Goal: Task Accomplishment & Management: Complete application form

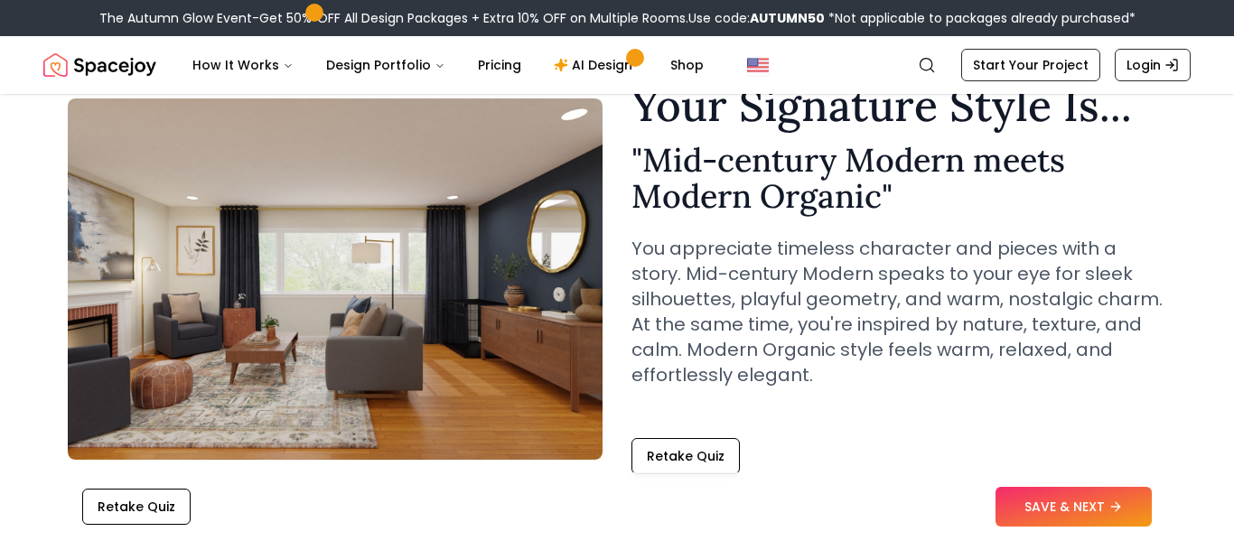
scroll to position [92, 0]
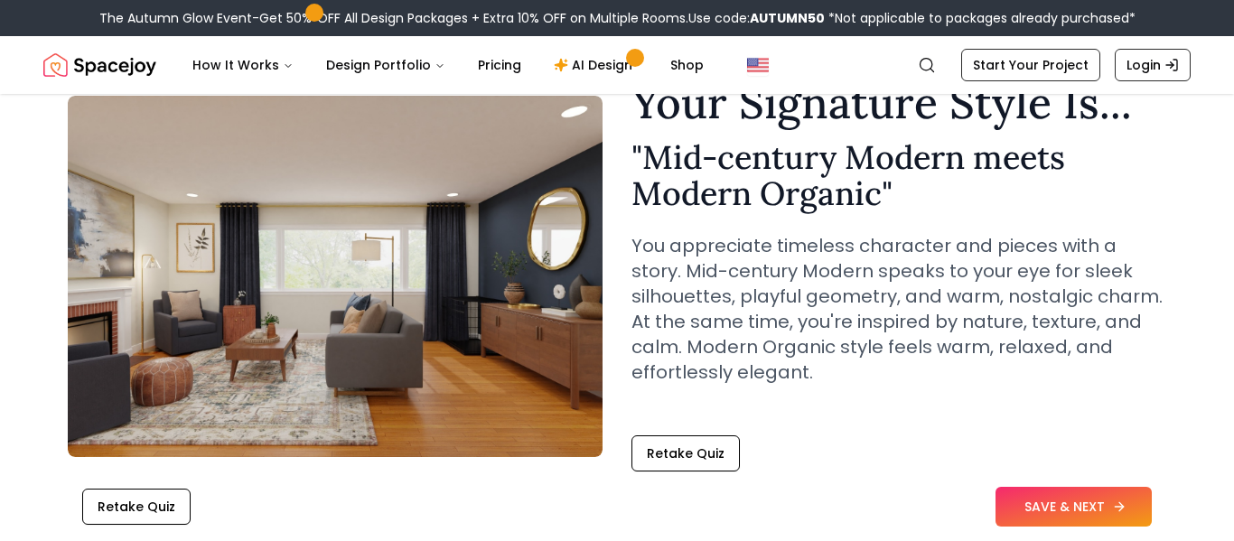
click at [1071, 496] on button "SAVE & NEXT" at bounding box center [1073, 507] width 156 height 40
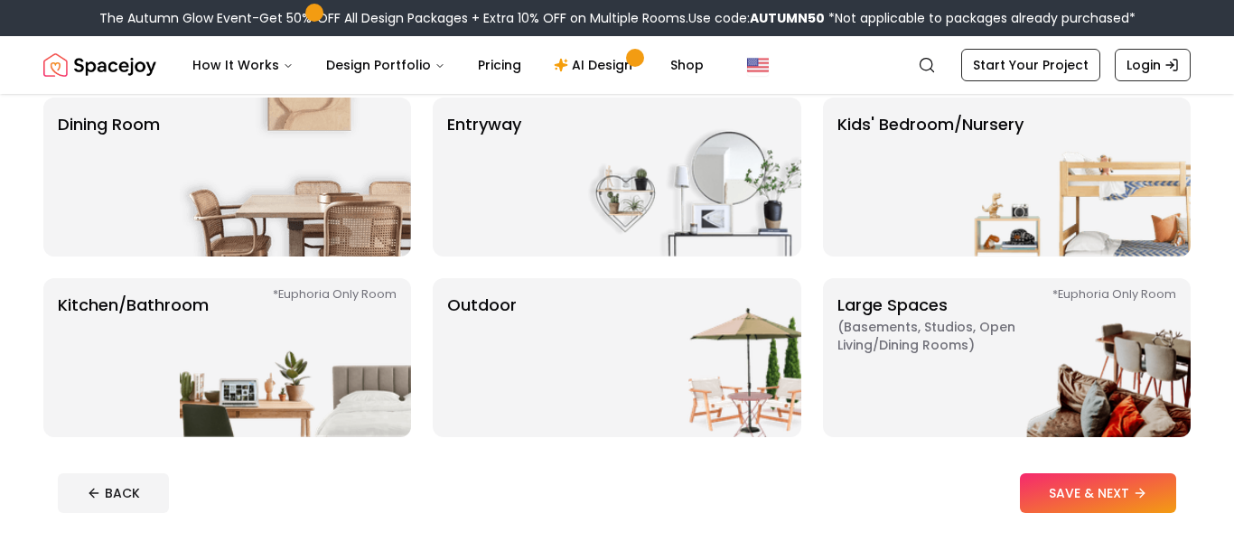
scroll to position [337, 0]
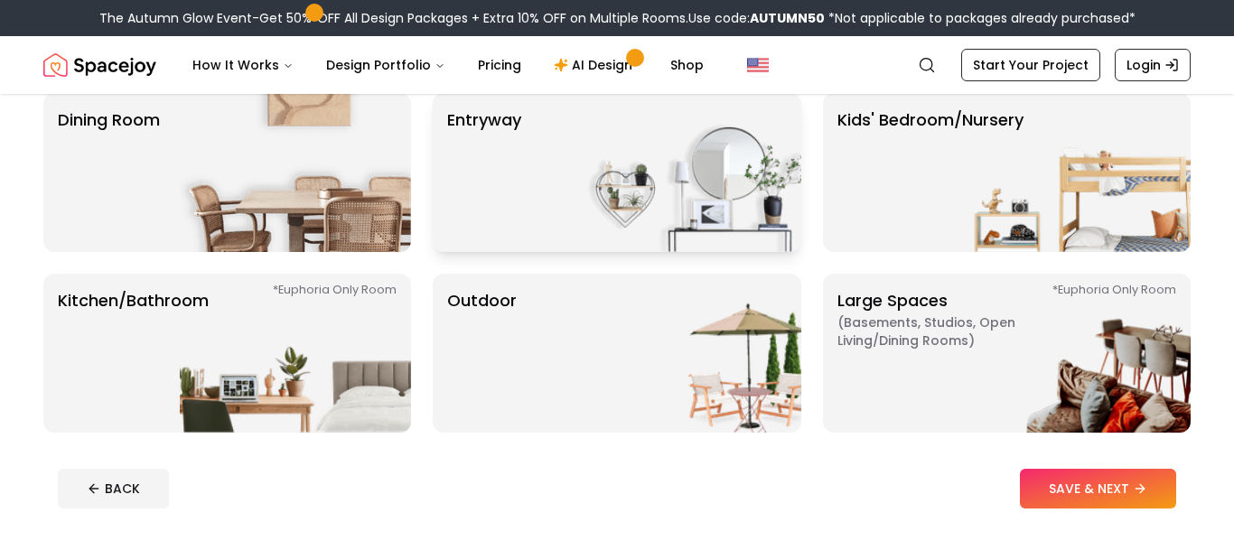
click at [648, 197] on img at bounding box center [685, 172] width 231 height 159
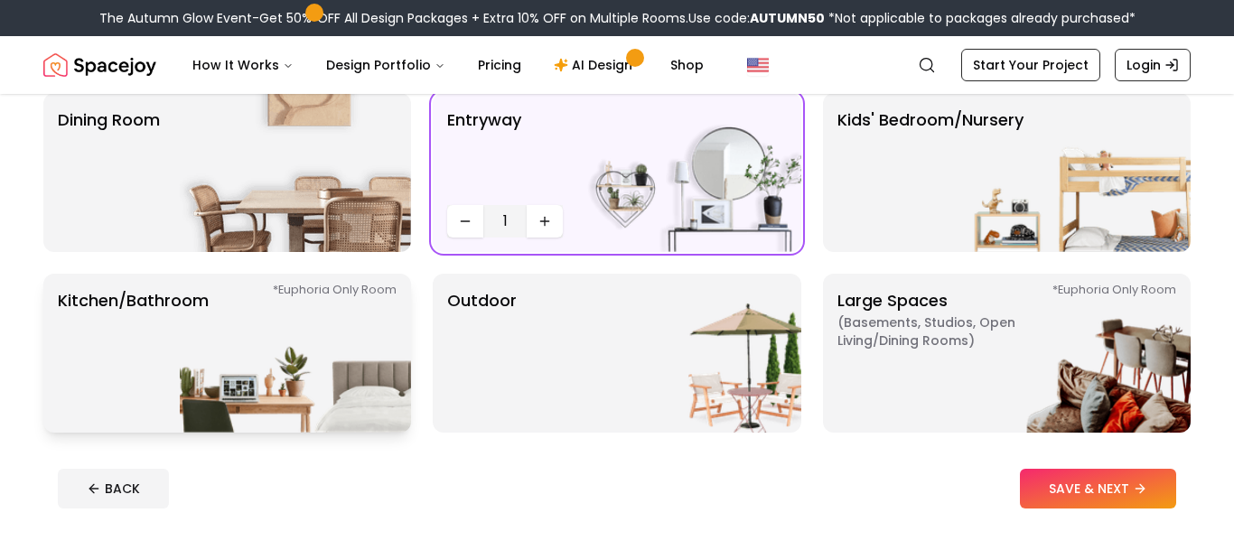
click at [328, 367] on img at bounding box center [295, 353] width 231 height 159
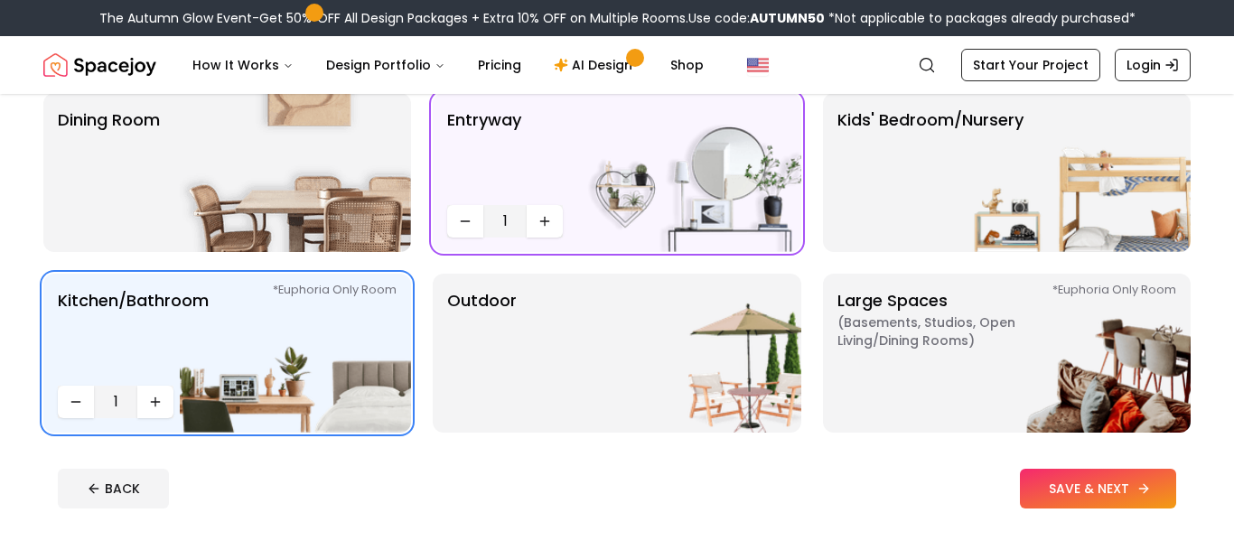
click at [1041, 486] on button "SAVE & NEXT" at bounding box center [1098, 489] width 156 height 40
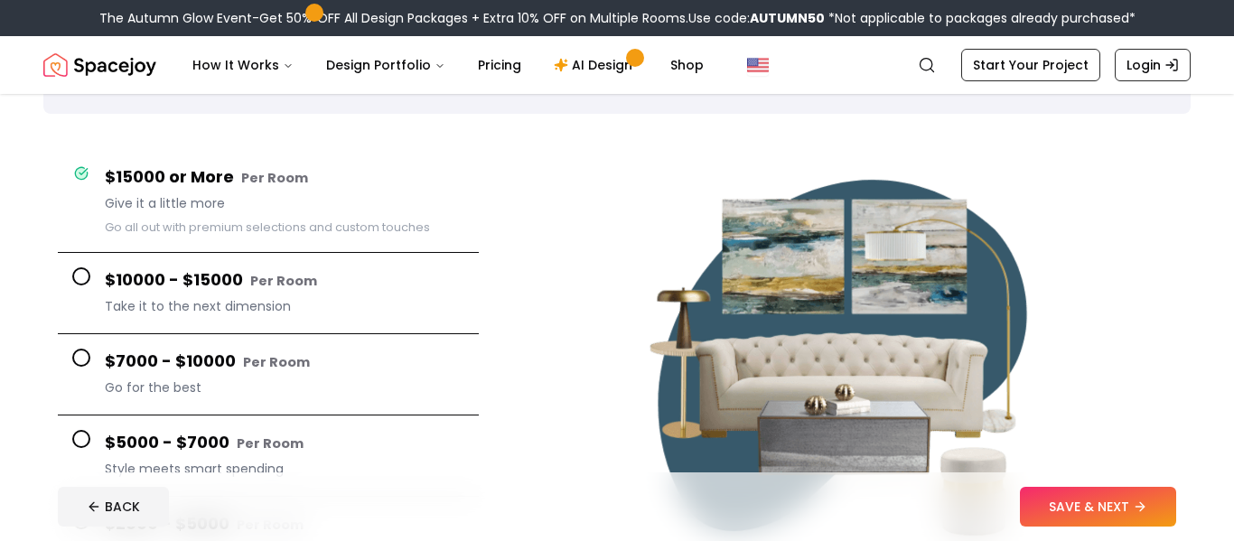
scroll to position [110, 0]
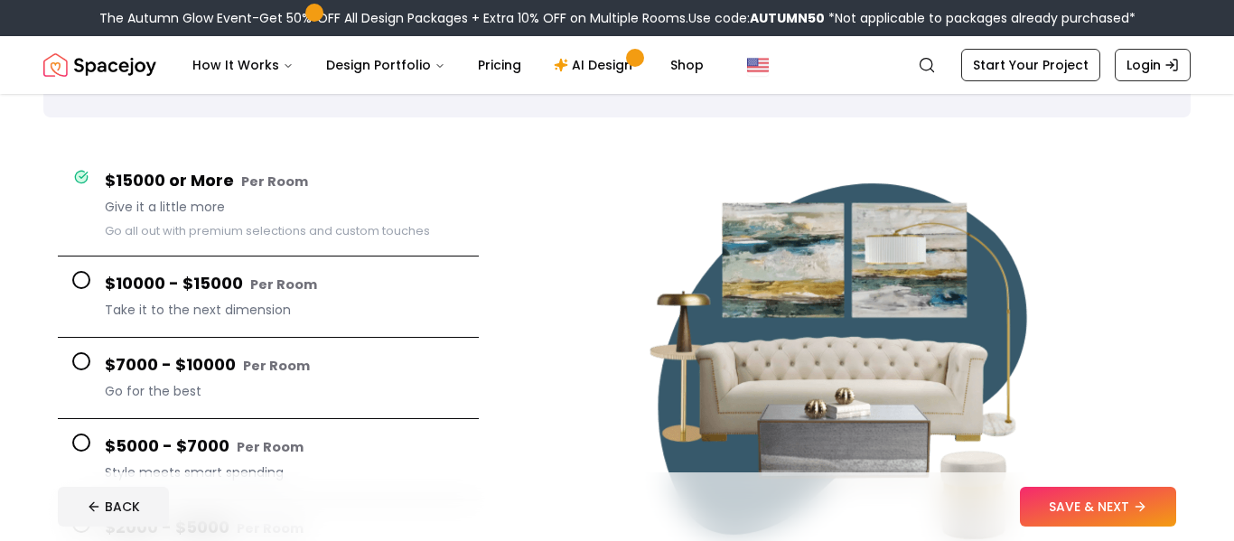
click at [158, 391] on span "Go for the best" at bounding box center [285, 391] width 360 height 18
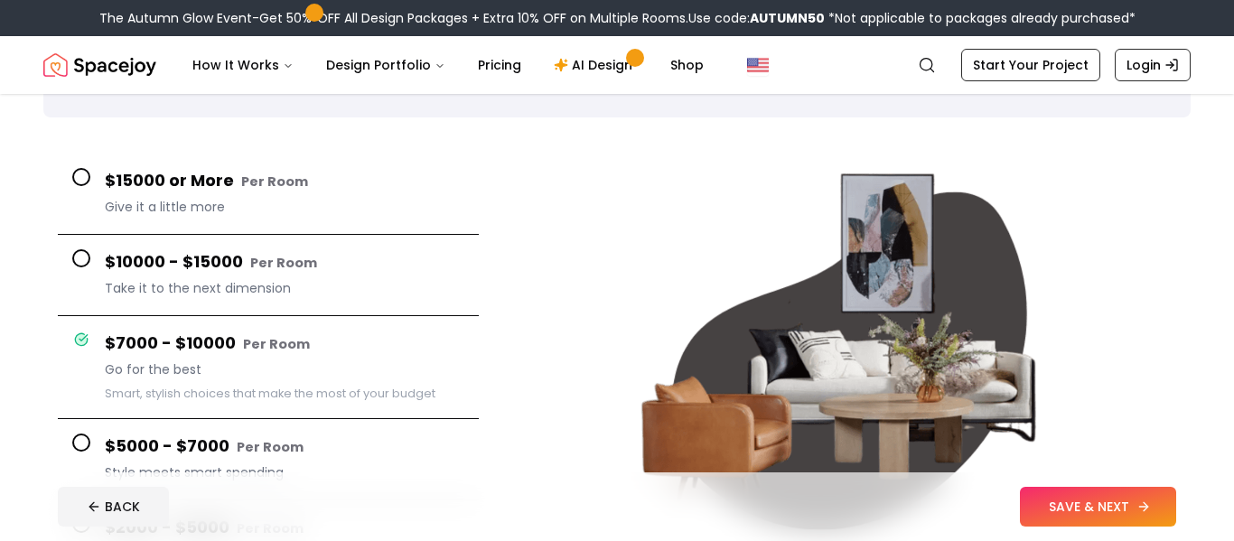
click at [1155, 509] on button "SAVE & NEXT" at bounding box center [1098, 507] width 156 height 40
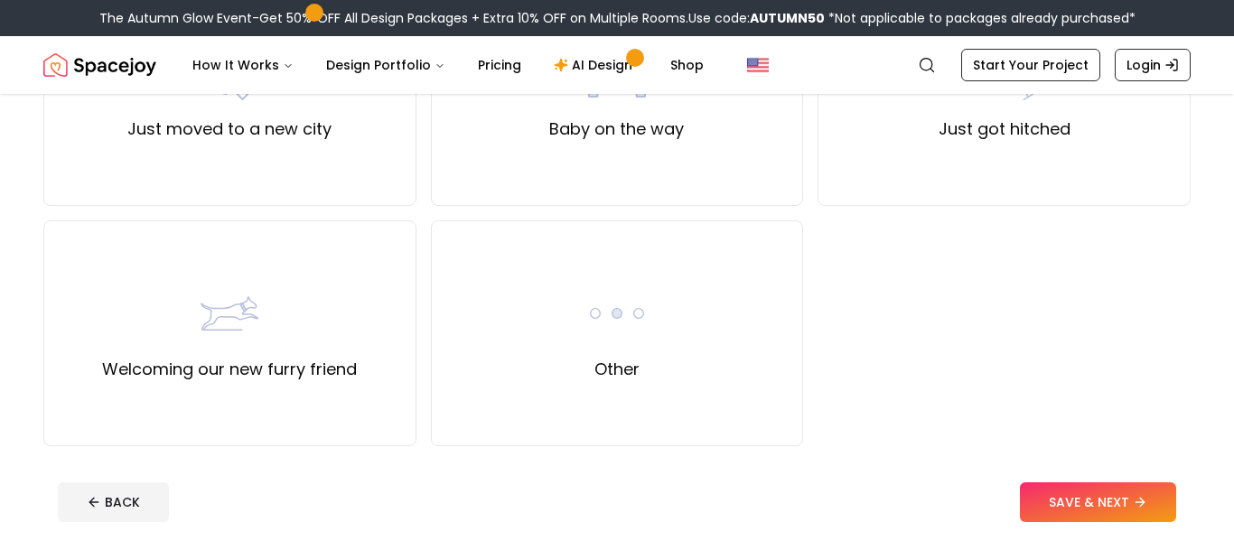
scroll to position [751, 0]
click at [684, 395] on div "Other" at bounding box center [617, 333] width 373 height 226
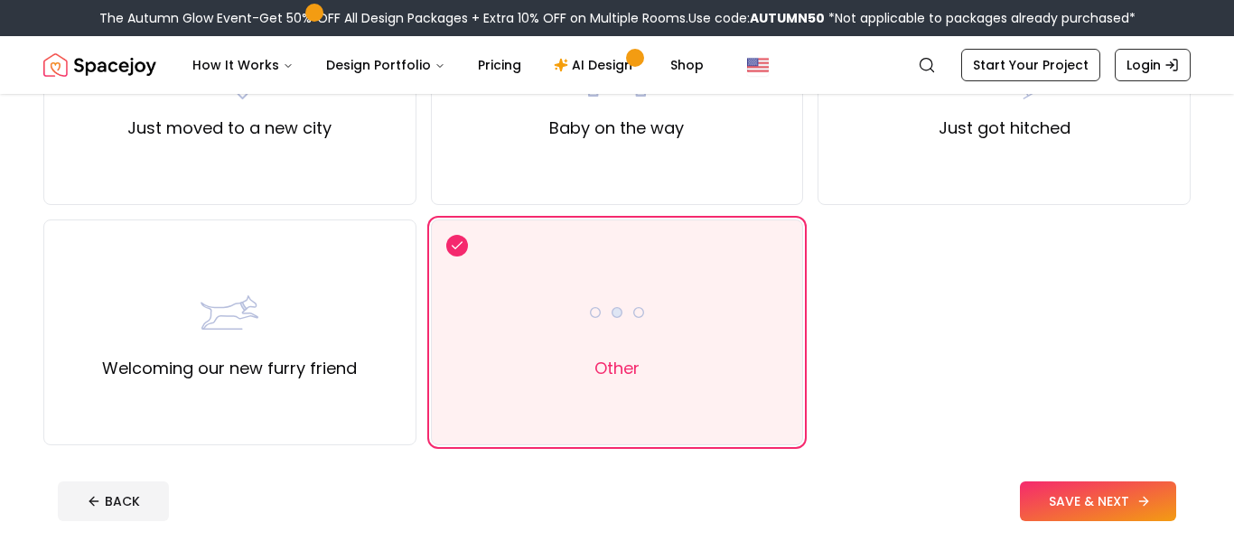
click at [1115, 500] on button "SAVE & NEXT" at bounding box center [1098, 501] width 156 height 40
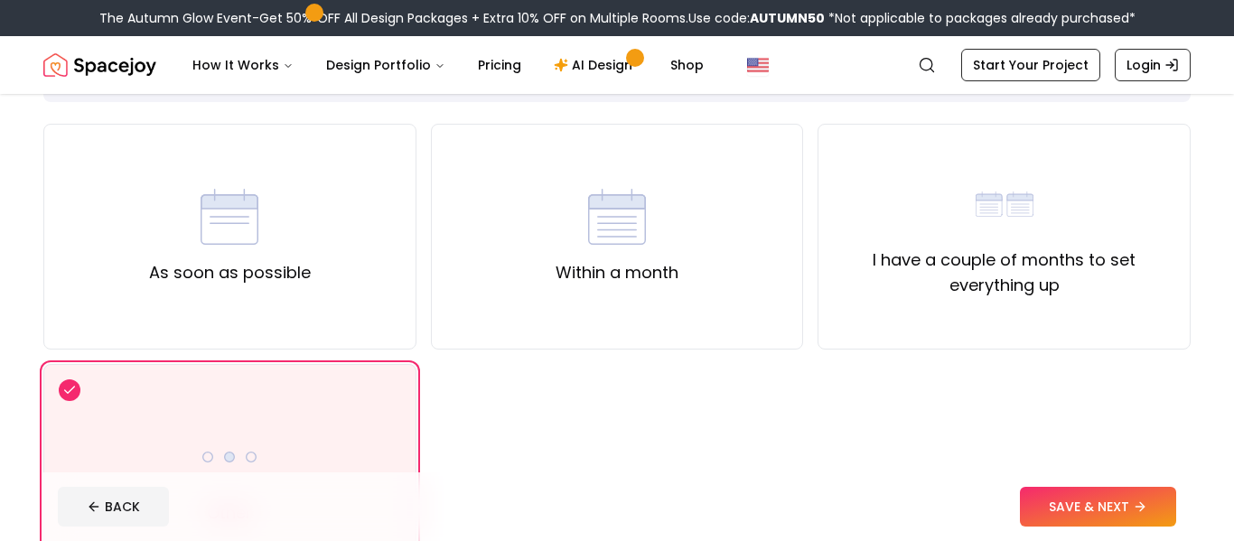
scroll to position [127, 0]
click at [1102, 507] on button "SAVE & NEXT" at bounding box center [1098, 507] width 156 height 40
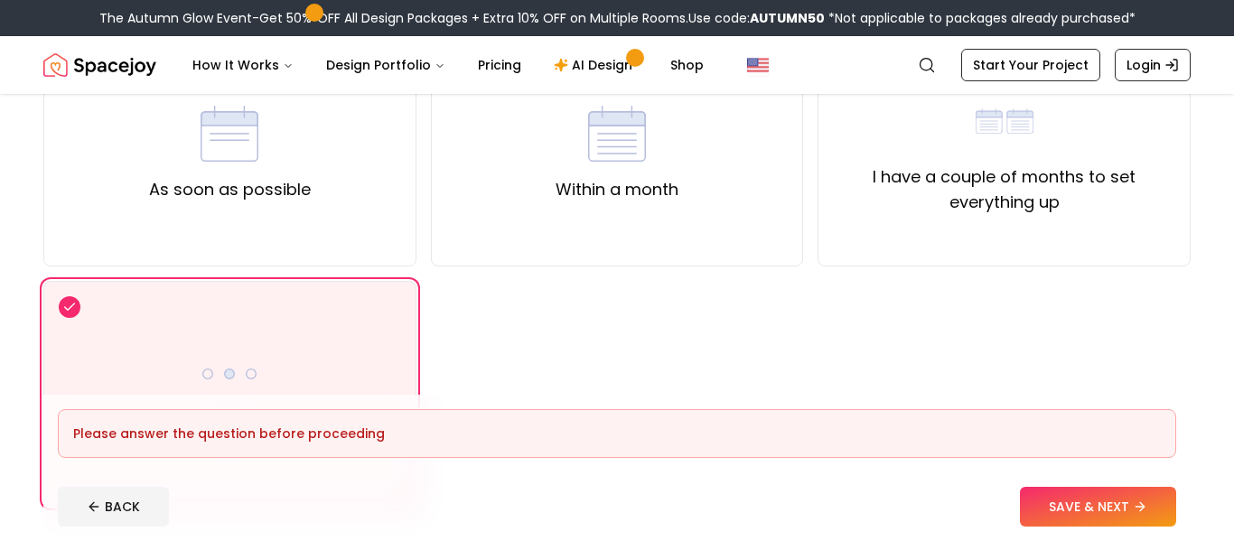
scroll to position [211, 0]
click at [320, 335] on div "Other" at bounding box center [229, 391] width 373 height 226
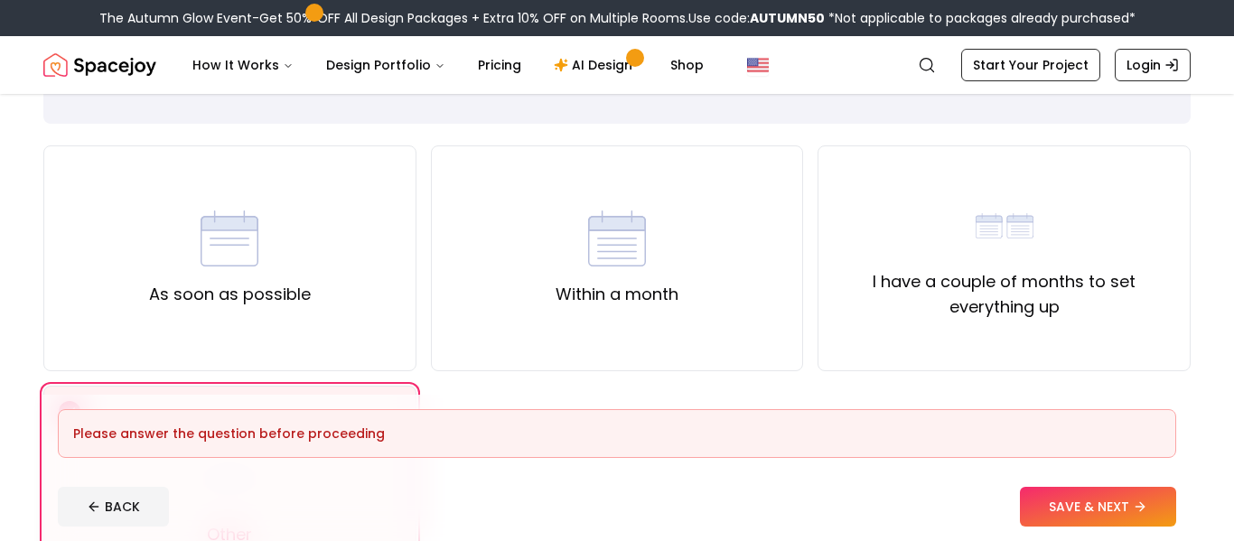
scroll to position [100, 0]
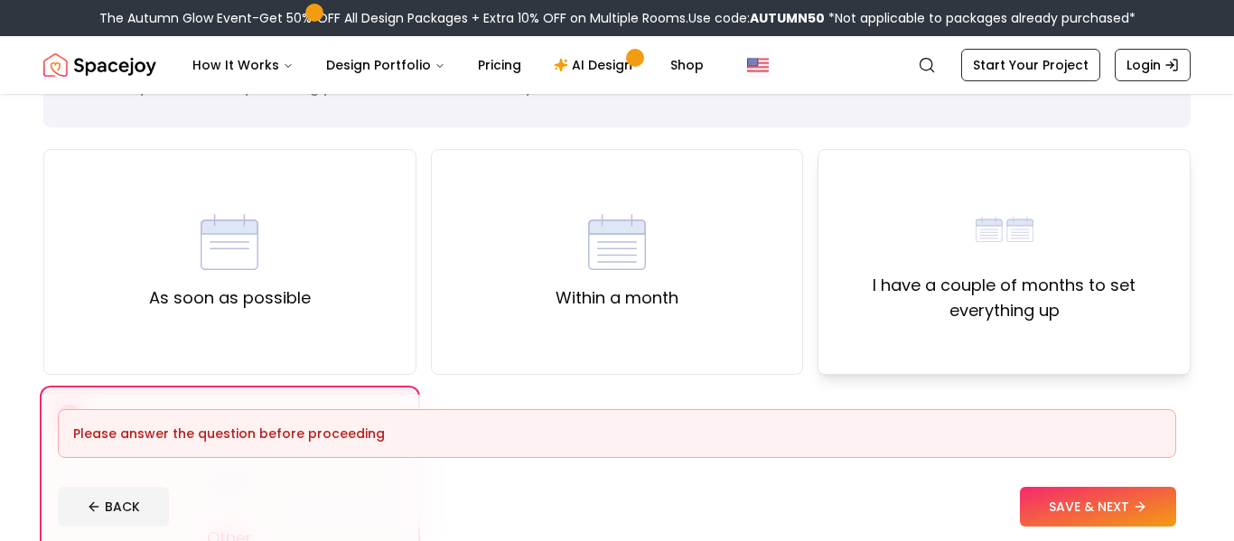
click at [936, 297] on label "I have a couple of months to set everything up" at bounding box center [1004, 298] width 342 height 51
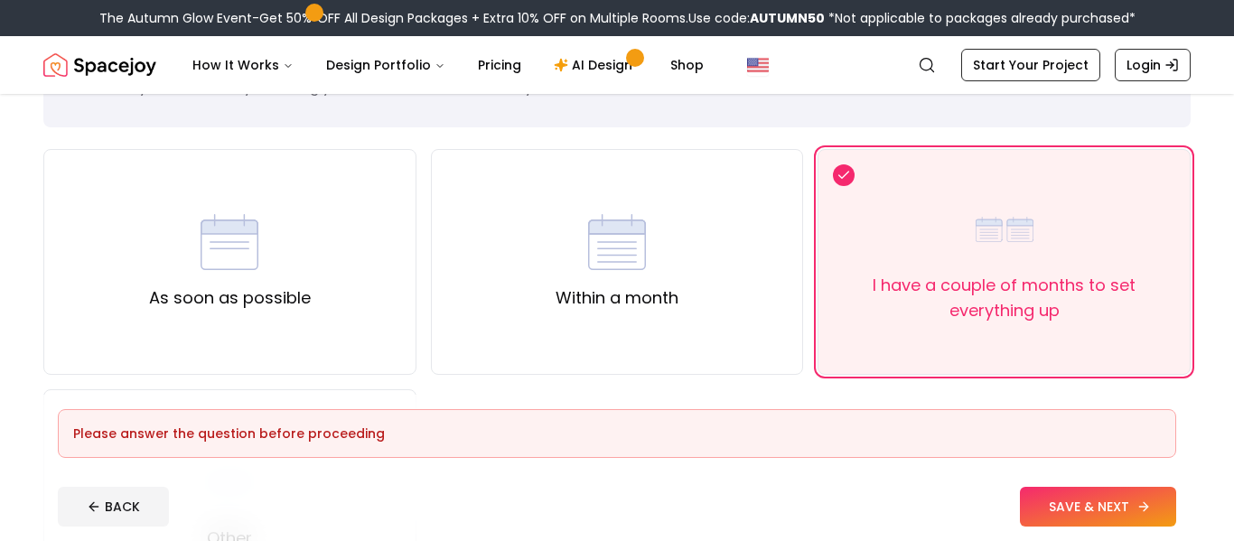
click at [1082, 509] on button "SAVE & NEXT" at bounding box center [1098, 507] width 156 height 40
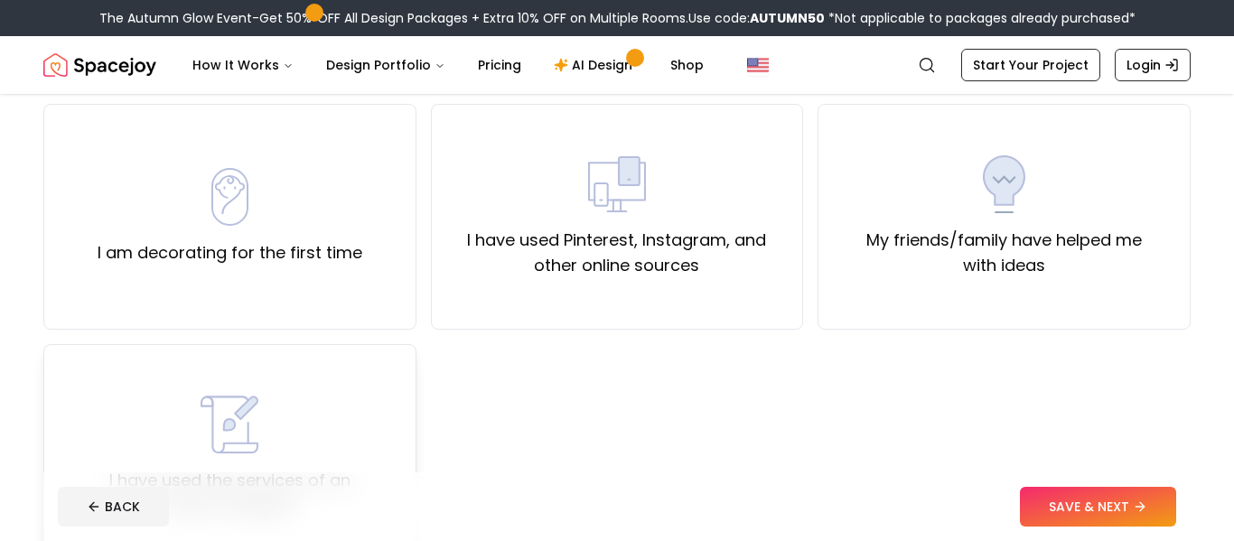
scroll to position [131, 0]
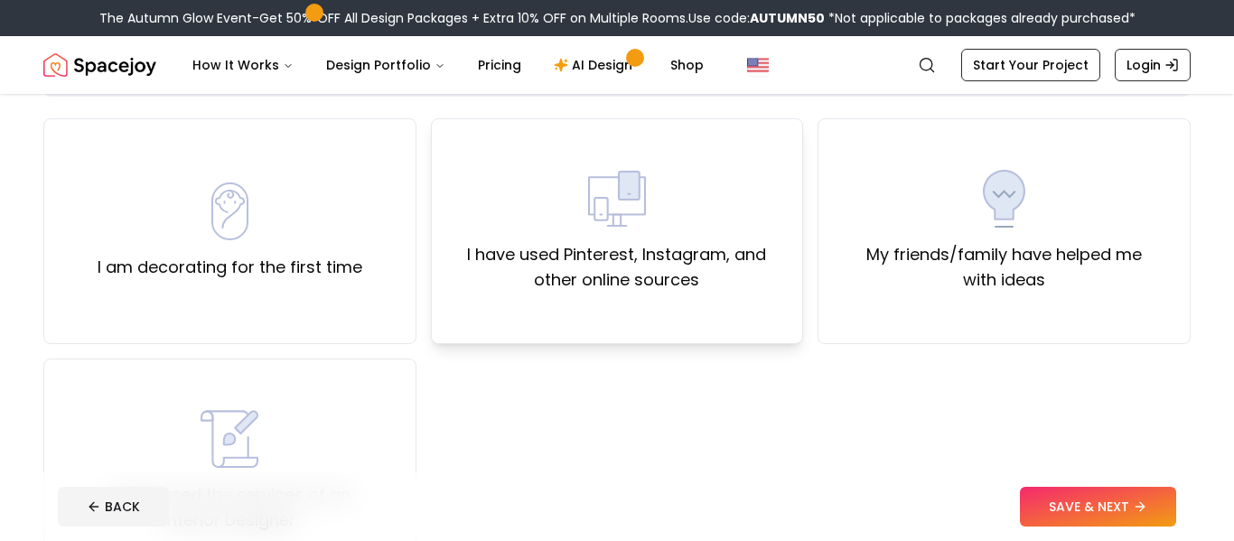
click at [676, 257] on label "I have used Pinterest, Instagram, and other online sources" at bounding box center [617, 267] width 342 height 51
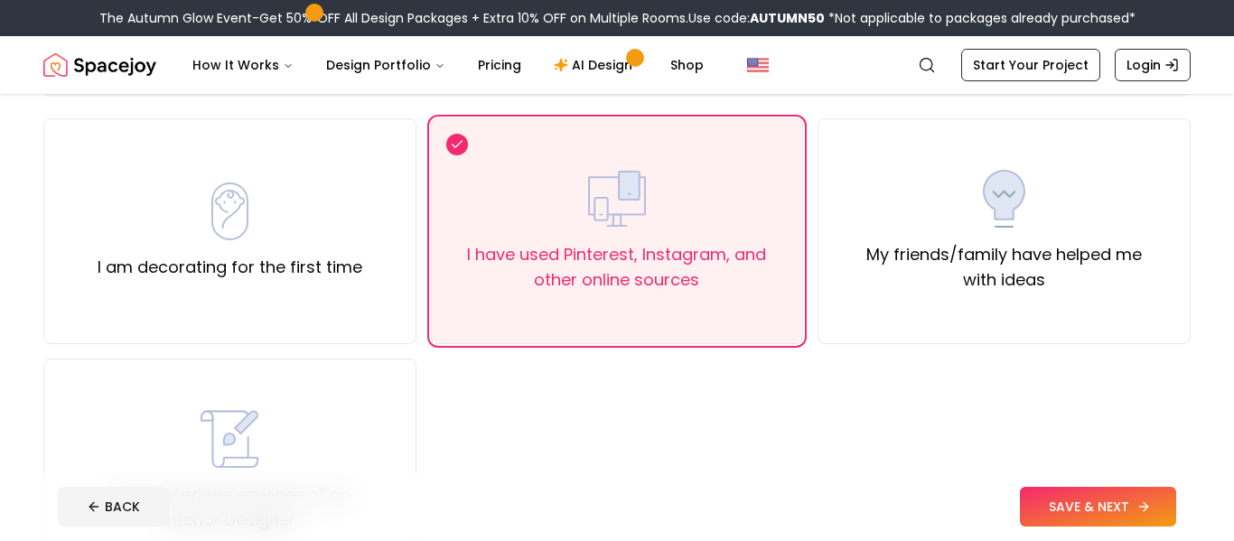
click at [1081, 519] on button "SAVE & NEXT" at bounding box center [1098, 507] width 156 height 40
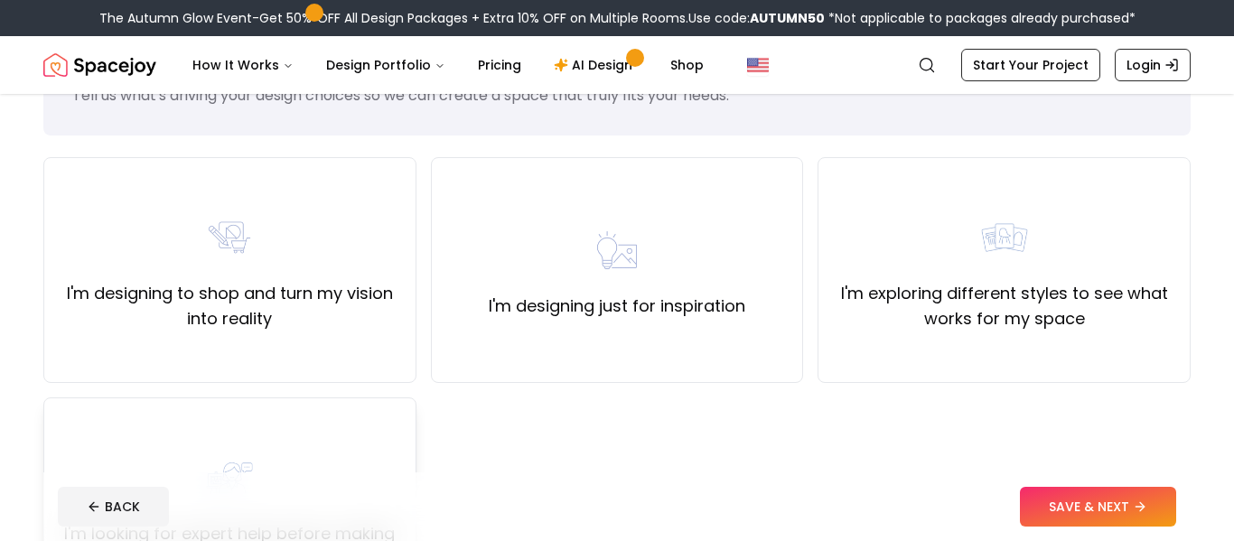
scroll to position [87, 0]
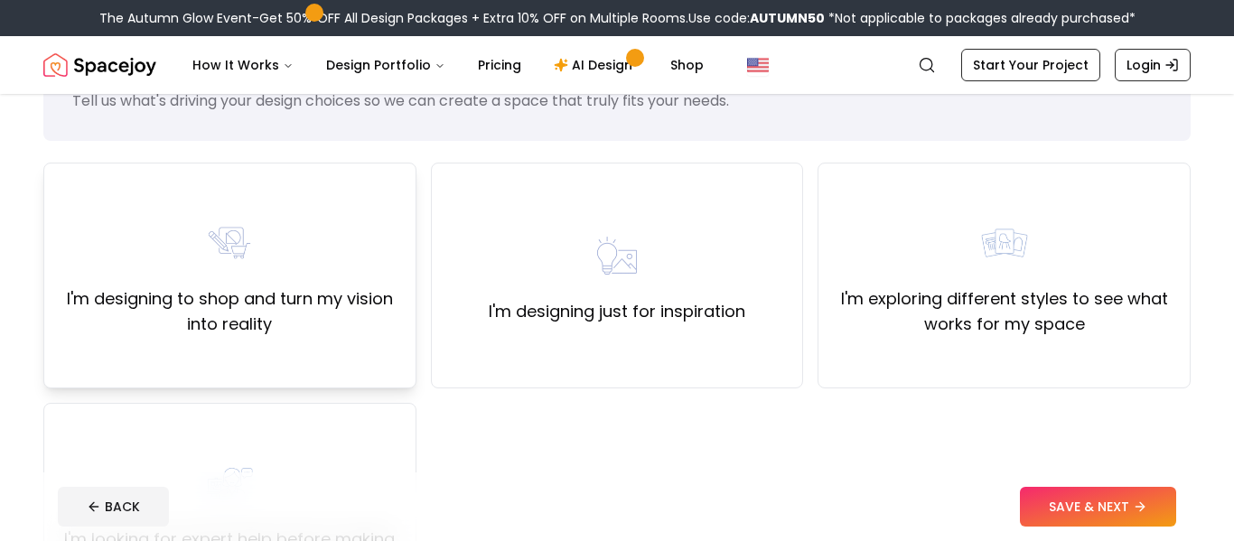
click at [154, 306] on label "I'm designing to shop and turn my vision into reality" at bounding box center [230, 311] width 342 height 51
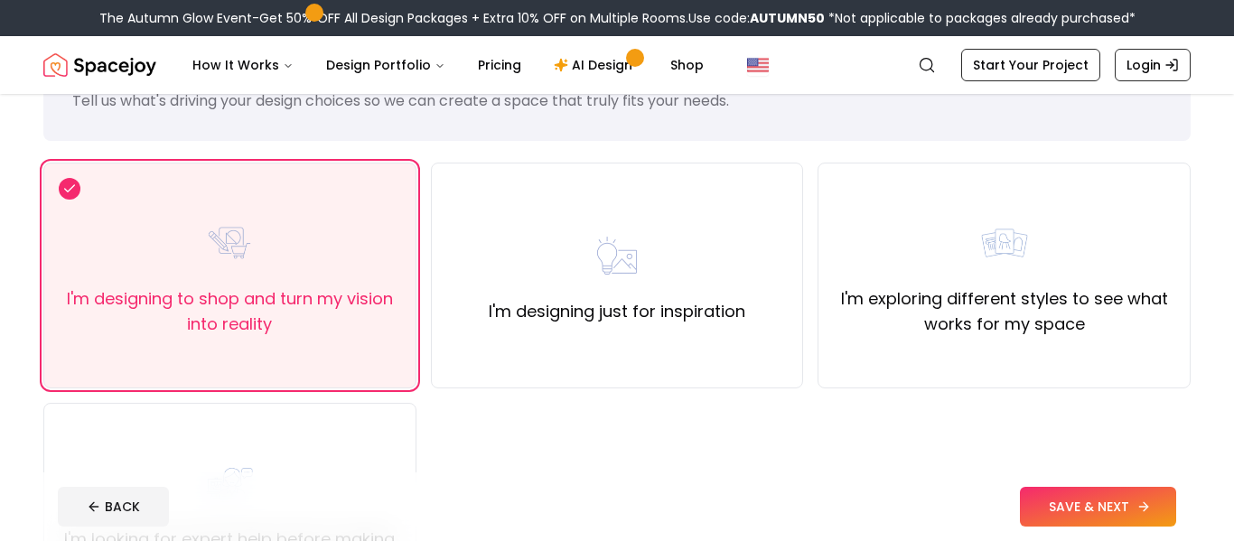
click at [1118, 504] on button "SAVE & NEXT" at bounding box center [1098, 507] width 156 height 40
